Goal: Information Seeking & Learning: Learn about a topic

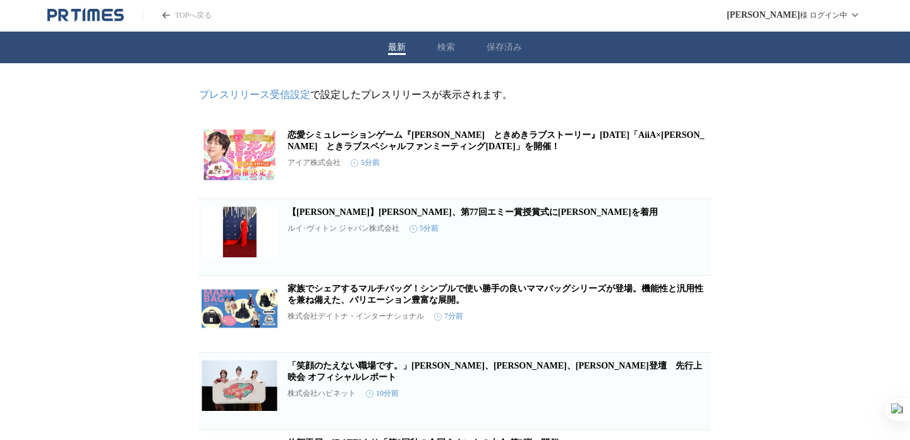
click at [115, 16] on icon "PR TIMESのトップページはこちら" at bounding box center [85, 15] width 76 height 15
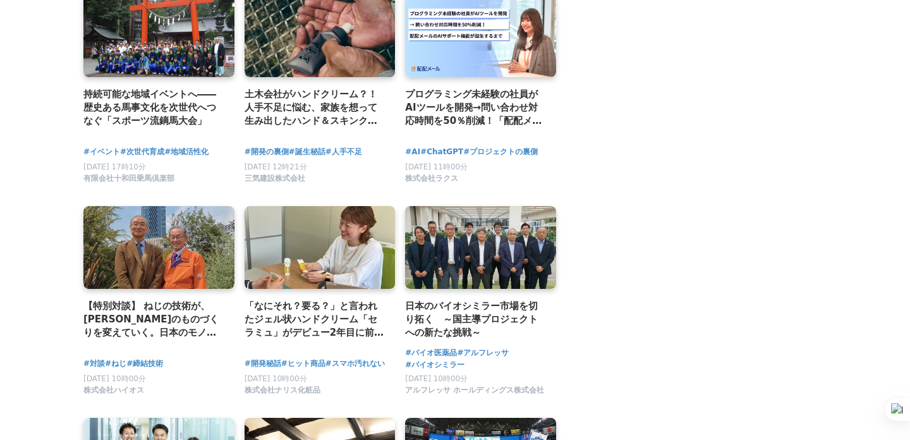
scroll to position [1933, 0]
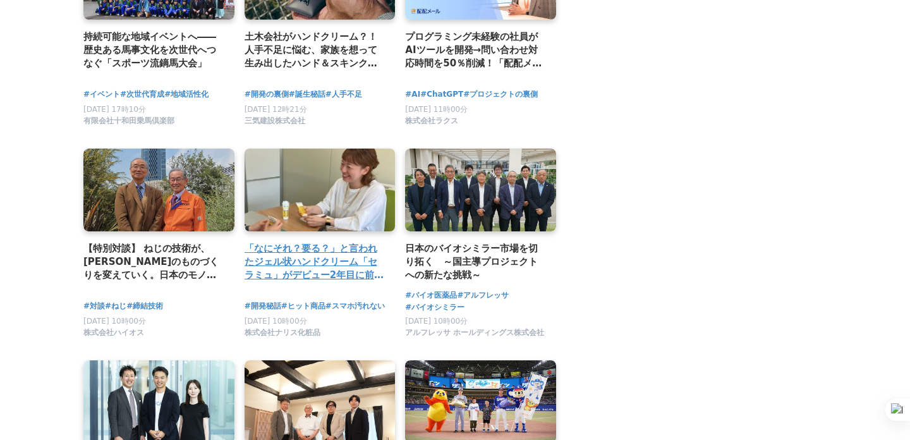
click at [265, 257] on h2 "「なにそれ？要る？」と言われたジェル状ハンドクリーム「セラミュ」がデビュー2年目に前年比4倍以上売れた意外な理由" at bounding box center [315, 261] width 141 height 41
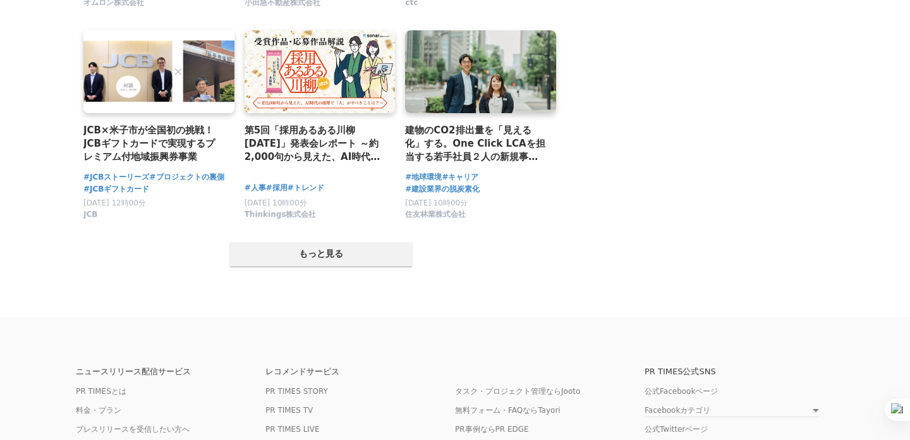
scroll to position [2479, 0]
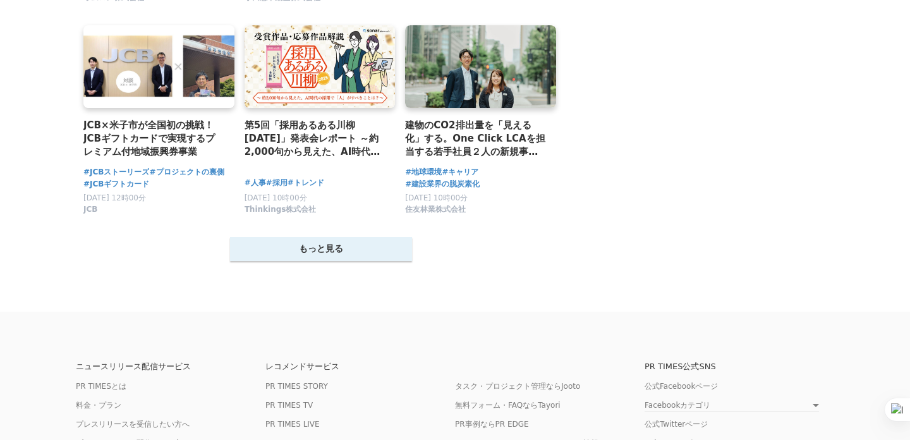
click at [341, 243] on button "もっと見る" at bounding box center [321, 249] width 182 height 24
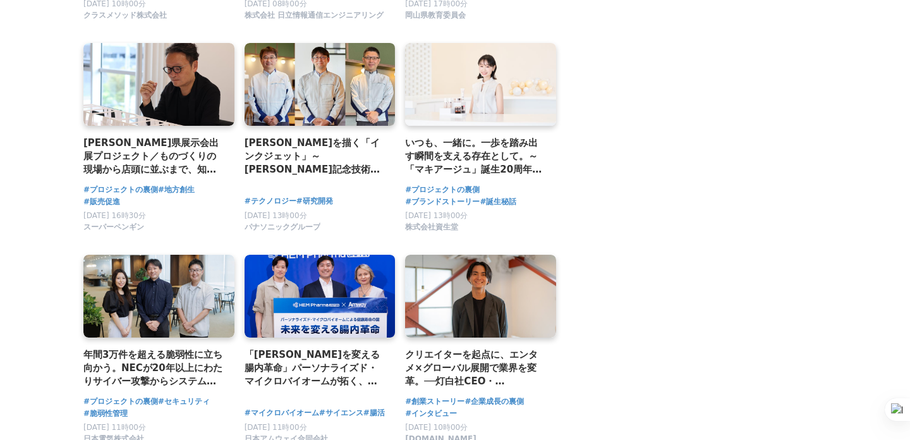
scroll to position [3569, 0]
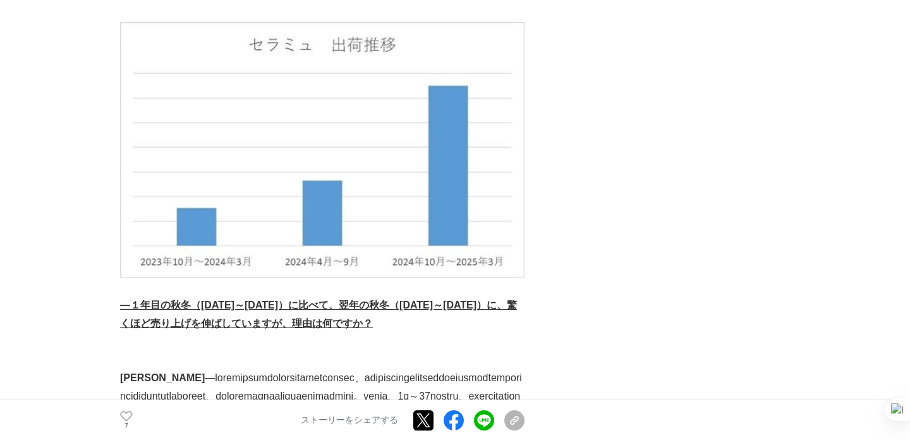
scroll to position [2874, 0]
